Goal: Transaction & Acquisition: Purchase product/service

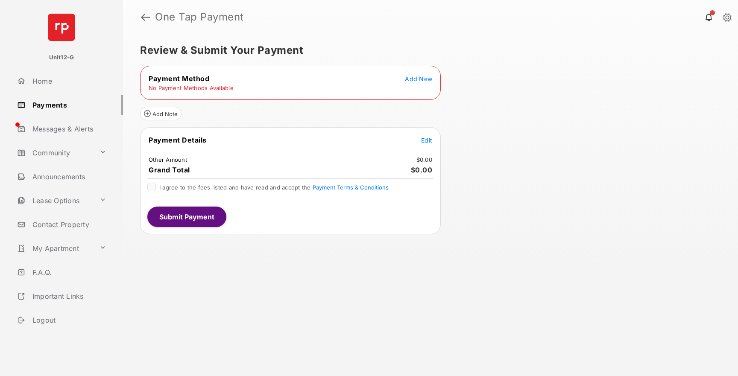
click at [421, 79] on span "Add New" at bounding box center [418, 78] width 27 height 7
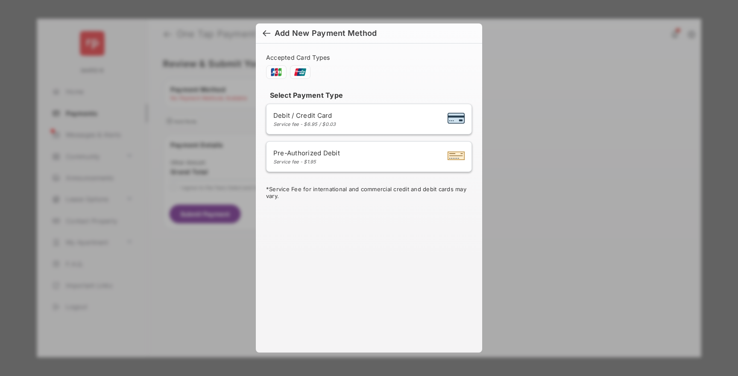
click at [313, 155] on span "Pre-Authorized Debit" at bounding box center [306, 153] width 67 height 8
select select "**"
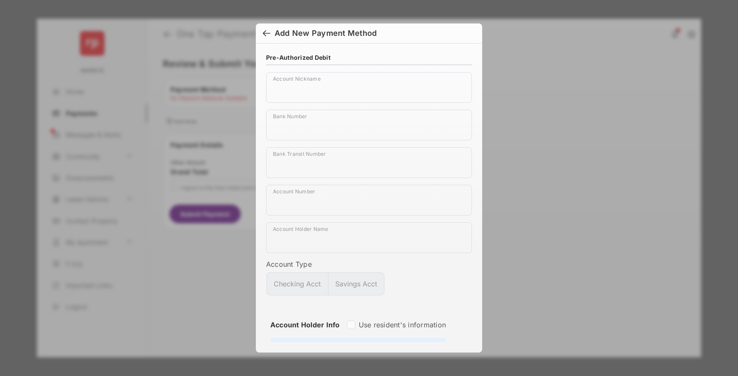
click at [269, 40] on h6 "Add New Payment Method" at bounding box center [369, 33] width 226 height 20
click at [267, 36] on div at bounding box center [267, 33] width 8 height 9
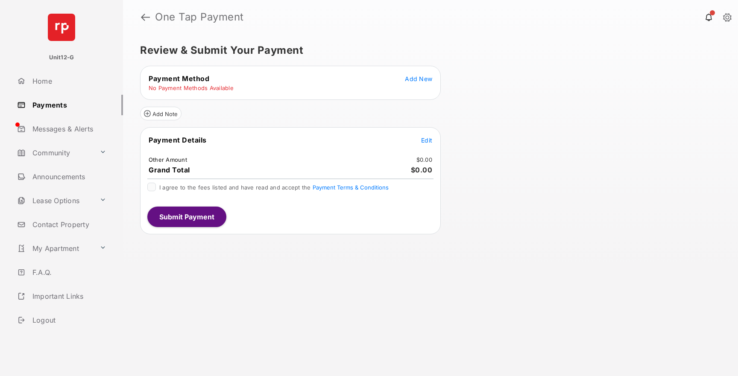
click at [401, 82] on tr "Payment Method Add New" at bounding box center [290, 78] width 298 height 9
click at [419, 76] on span "Add New" at bounding box center [418, 78] width 27 height 7
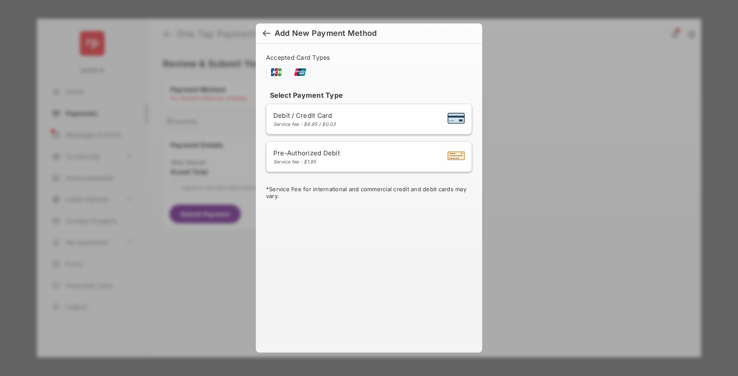
click at [327, 111] on div "Debit / Credit Card Service fee - $6.95 / $0.03" at bounding box center [368, 119] width 191 height 16
select select "**"
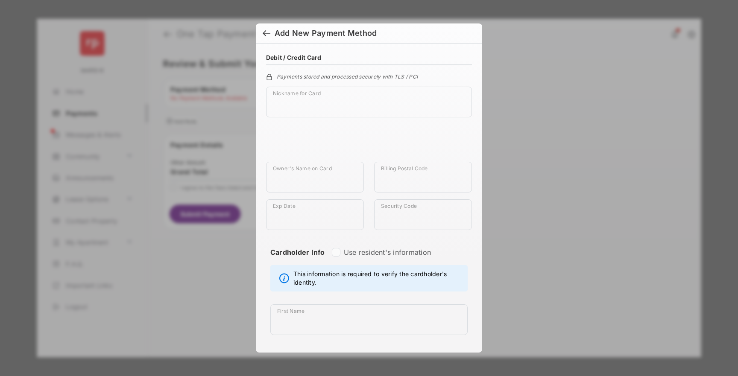
click at [261, 26] on h6 "Add New Payment Method" at bounding box center [369, 33] width 226 height 20
click at [265, 32] on div at bounding box center [267, 33] width 8 height 9
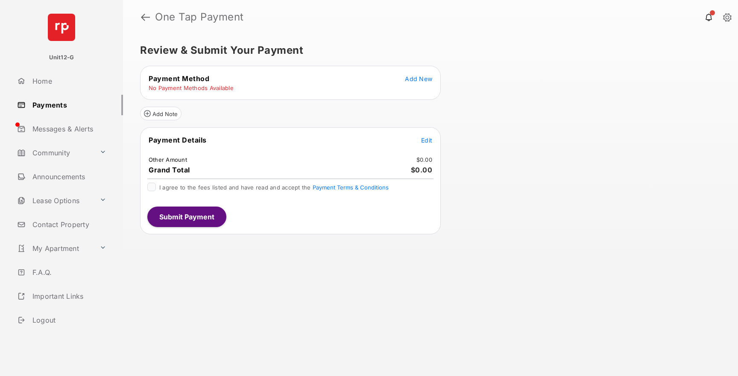
click at [59, 114] on link "Payments" at bounding box center [68, 105] width 109 height 21
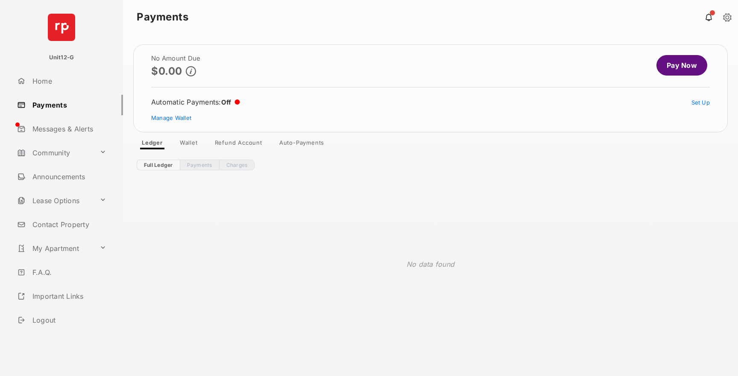
click at [187, 140] on link "Wallet" at bounding box center [189, 144] width 32 height 10
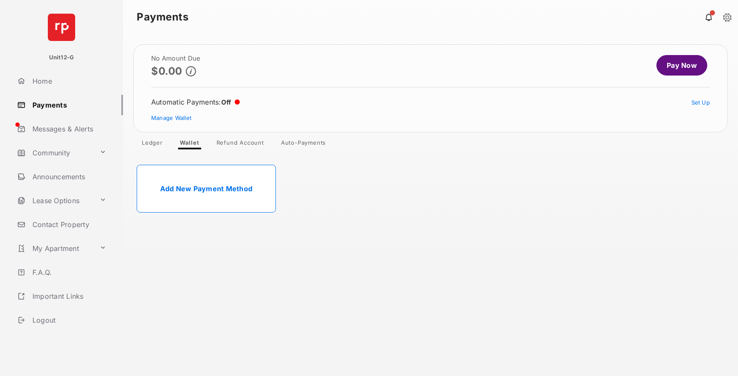
click at [237, 191] on link "Add New Payment Method" at bounding box center [206, 189] width 139 height 48
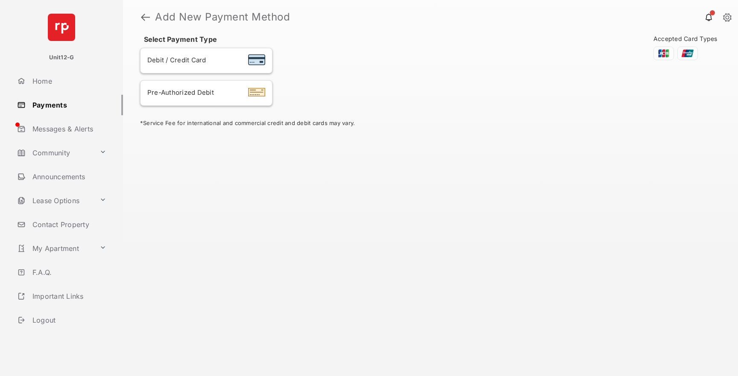
click at [197, 60] on span "Debit / Credit Card" at bounding box center [176, 60] width 59 height 8
select select "**"
